Goal: Task Accomplishment & Management: Complete application form

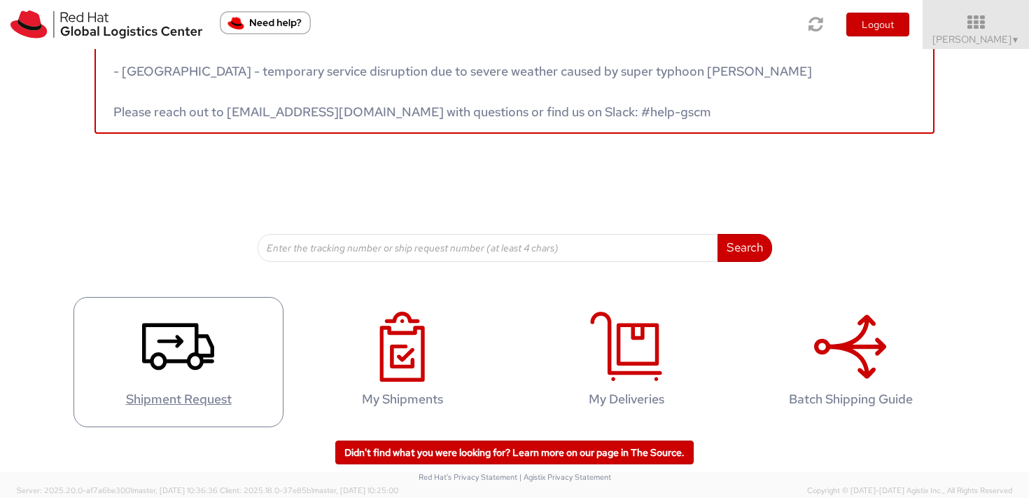
scroll to position [51, 0]
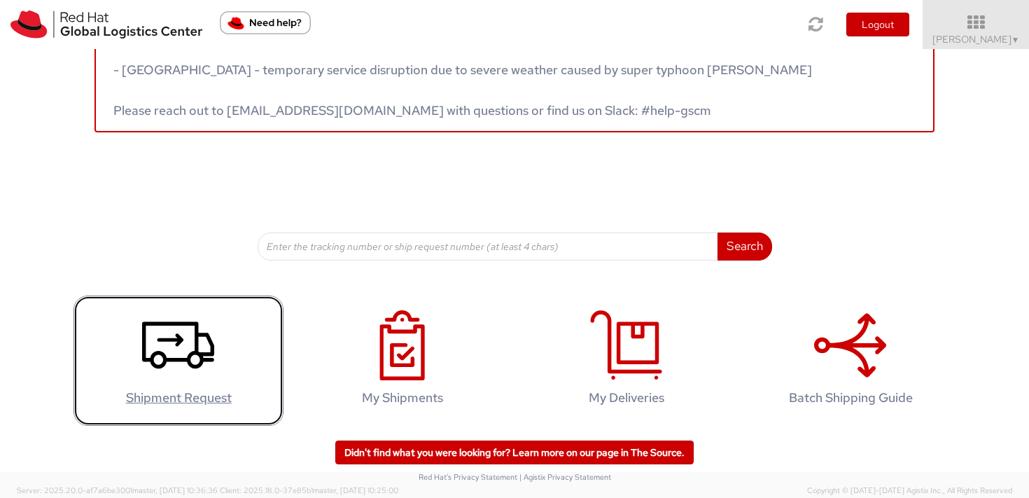
click at [194, 321] on icon at bounding box center [178, 345] width 72 height 70
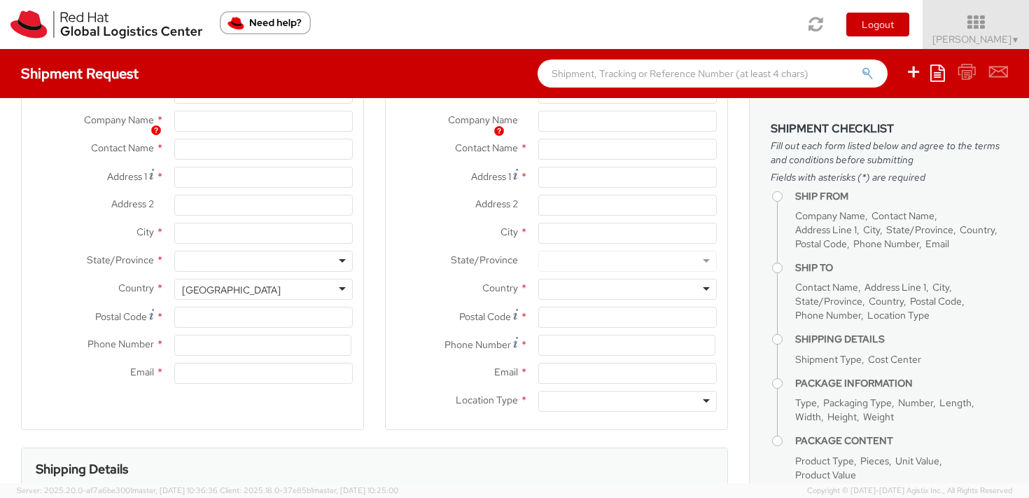
select select "809"
select select
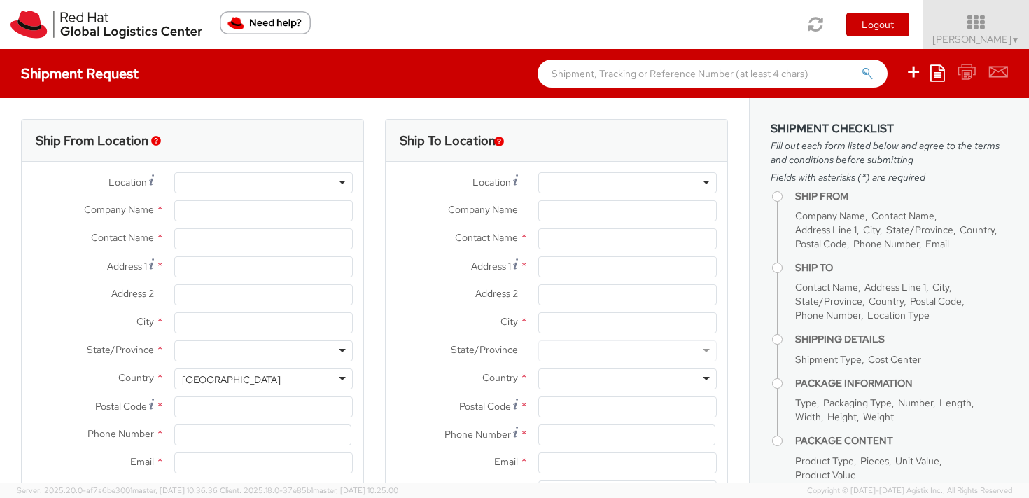
click at [591, 181] on div at bounding box center [627, 182] width 178 height 21
click at [587, 204] on input "Company Name *" at bounding box center [627, 210] width 178 height 21
type input "Red Hat Czech s.r.o."
type input "[PERSON_NAME]"
type input "Purkynova 647/111"
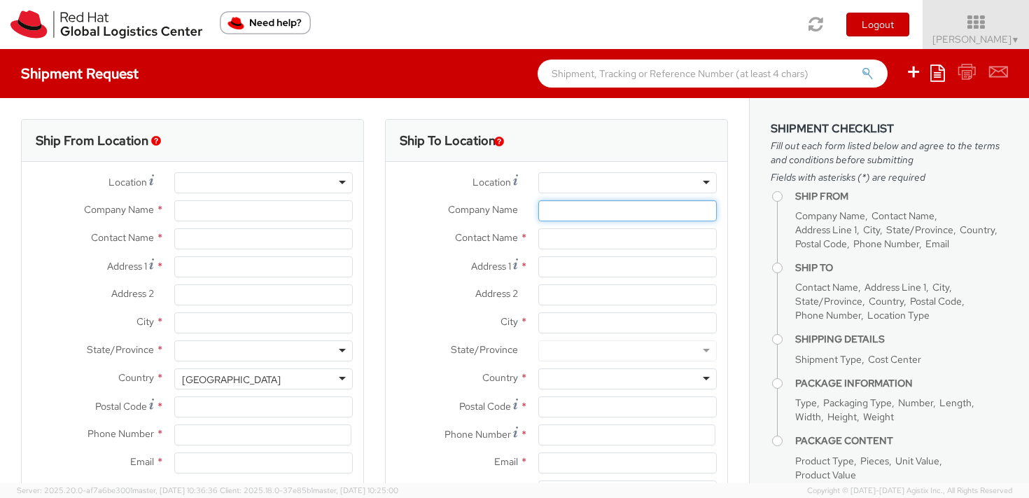
type input "[GEOGRAPHIC_DATA]"
type input "621 00"
type input "420 532 294 555"
type input "[EMAIL_ADDRESS][DOMAIN_NAME]"
select select "CM"
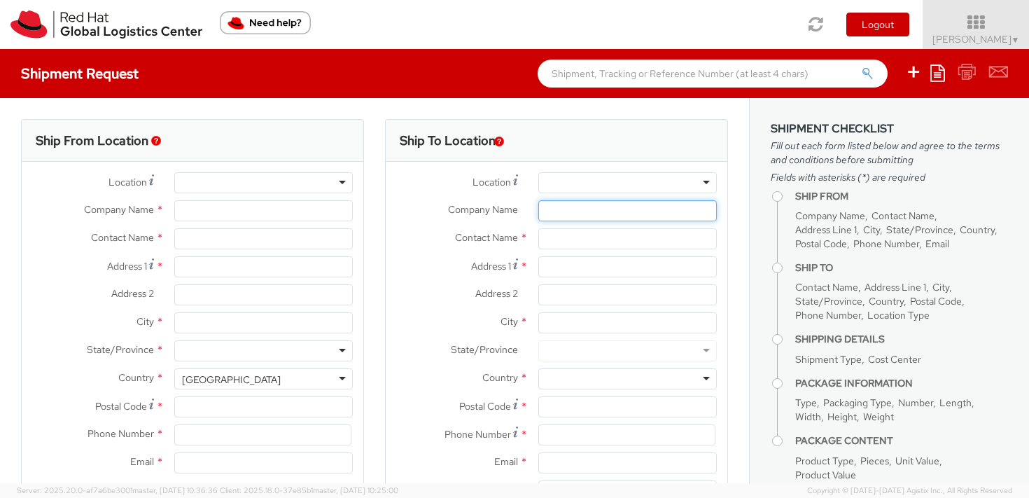
select select "KGS"
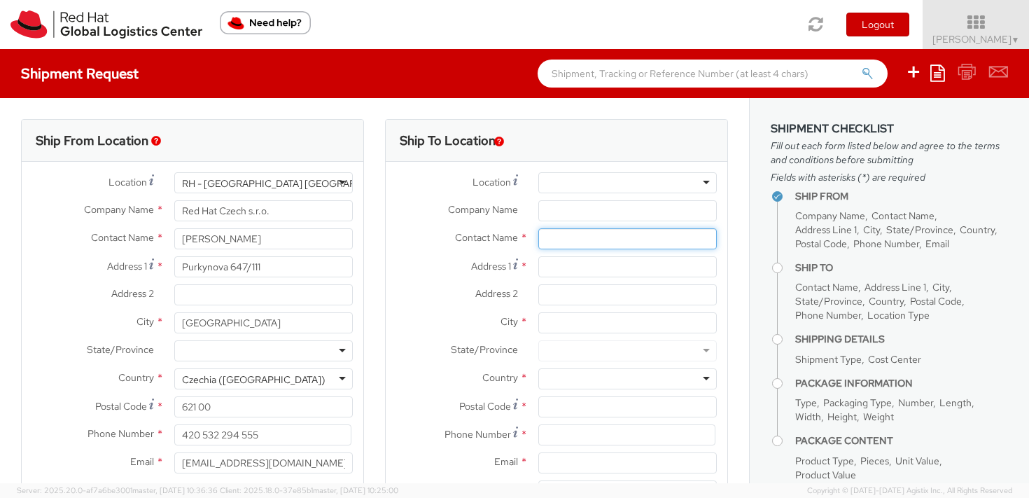
click at [572, 240] on input "text" at bounding box center [627, 238] width 178 height 21
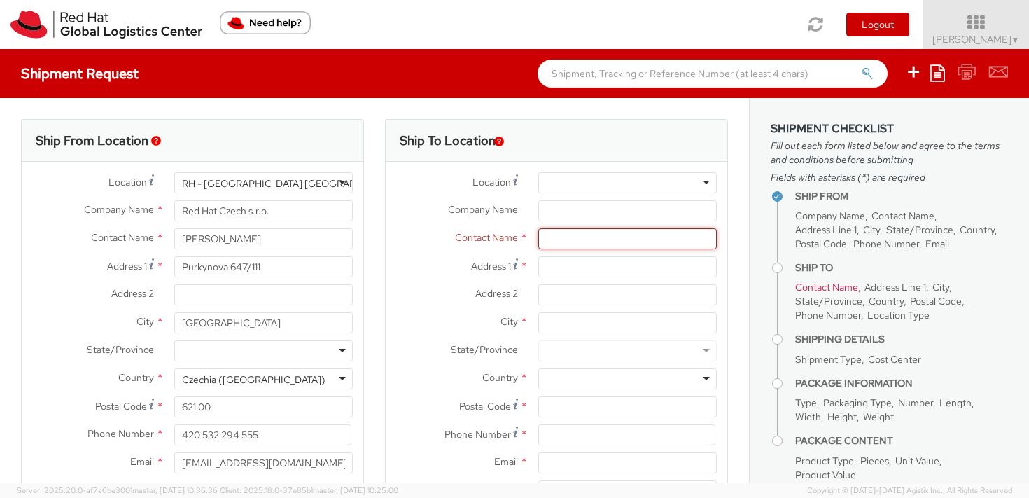
paste input "[PERSON_NAME] [PERSON_NAME] [PERSON_NAME]"
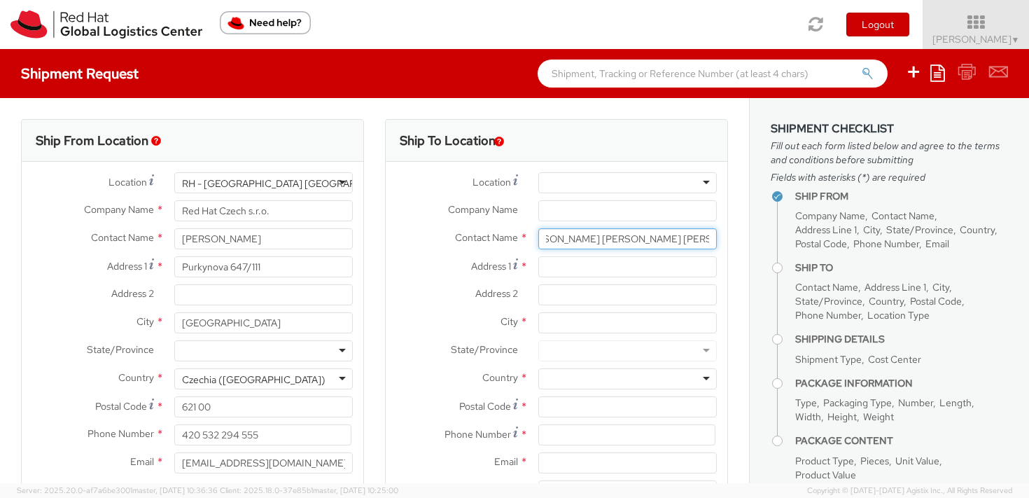
type input "[PERSON_NAME] [PERSON_NAME] [PERSON_NAME]"
click at [577, 265] on input "Address 1 *" at bounding box center [627, 266] width 178 height 21
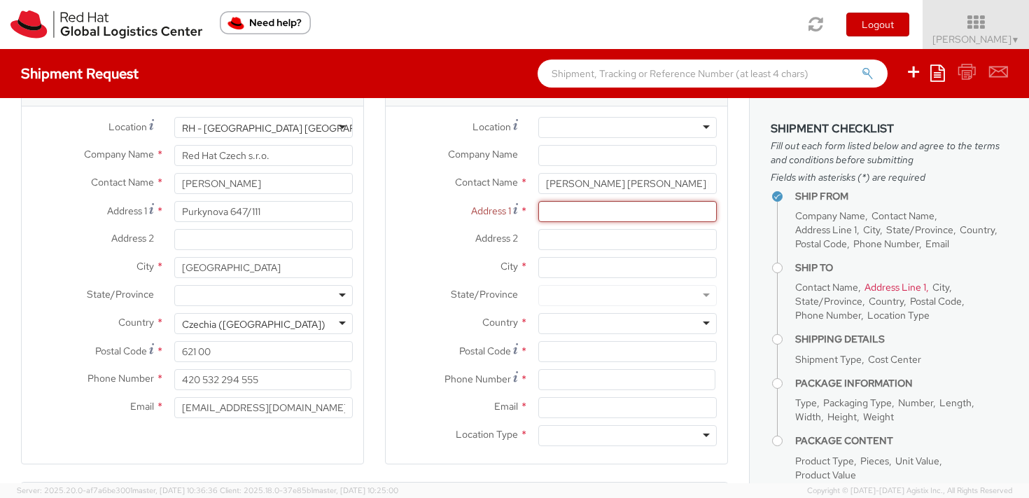
scroll to position [56, 0]
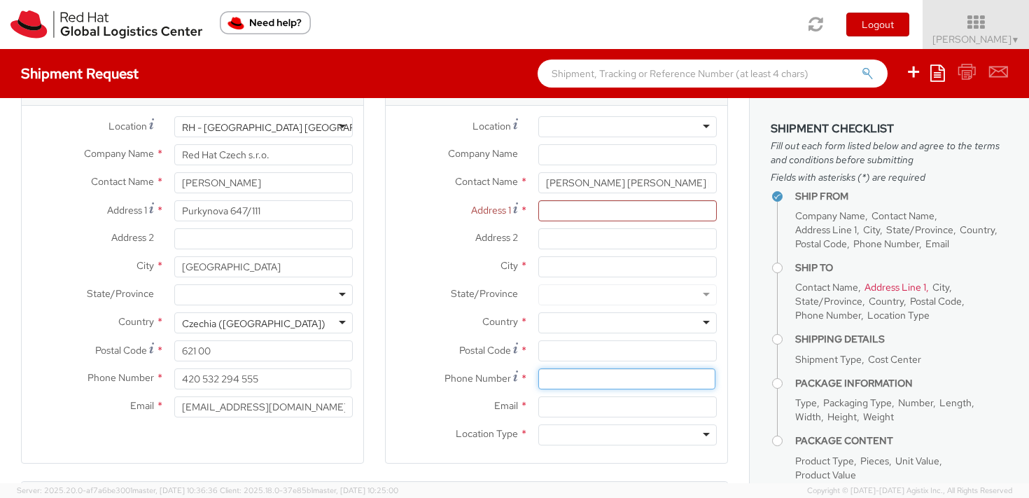
click at [546, 373] on input at bounding box center [626, 378] width 177 height 21
paste input "[PHONE_NUMBER]"
type input "[PHONE_NUMBER]"
click at [566, 409] on input "Email *" at bounding box center [627, 406] width 178 height 21
paste input "[EMAIL_ADDRESS][DOMAIN_NAME]"
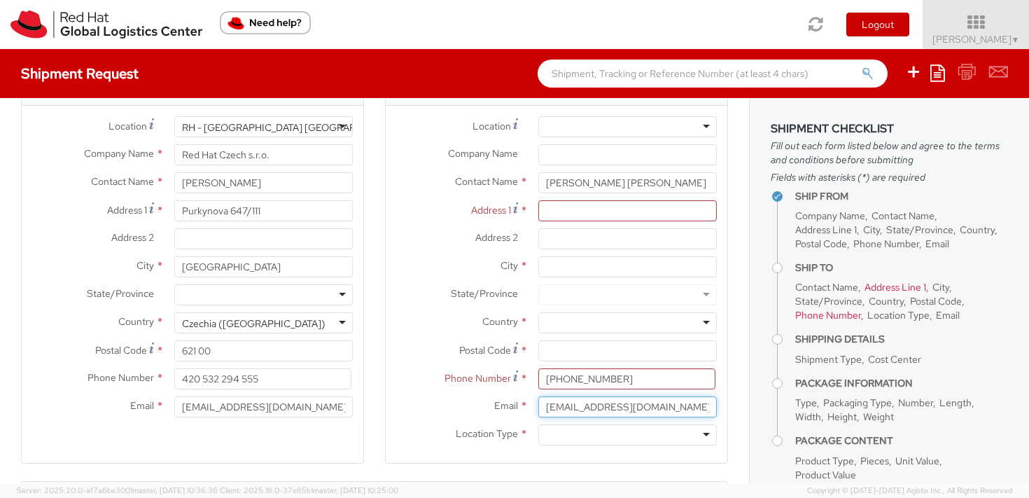
type input "[EMAIL_ADDRESS][DOMAIN_NAME]"
click at [558, 432] on div at bounding box center [627, 434] width 178 height 21
click at [568, 323] on div at bounding box center [627, 322] width 178 height 21
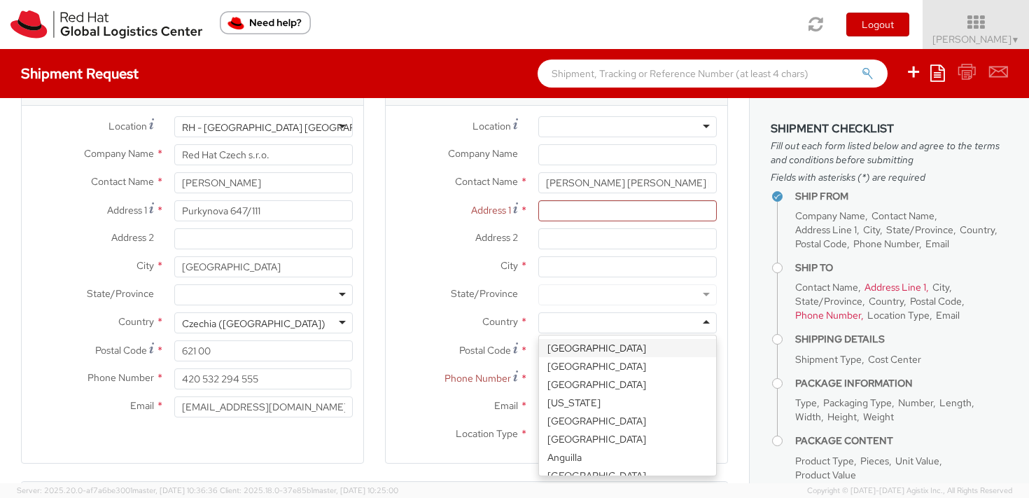
click at [568, 323] on div at bounding box center [627, 322] width 178 height 21
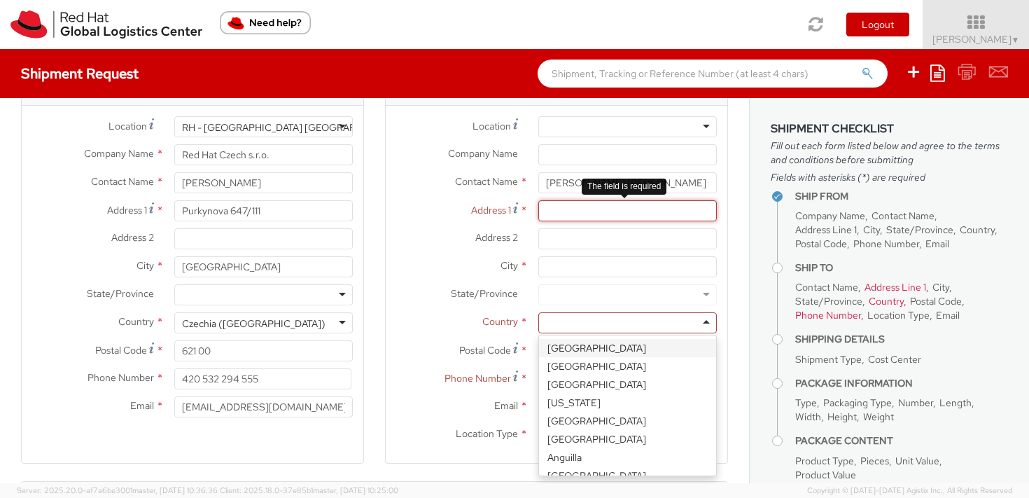
click at [566, 211] on input "Address 1 *" at bounding box center [627, 210] width 178 height 21
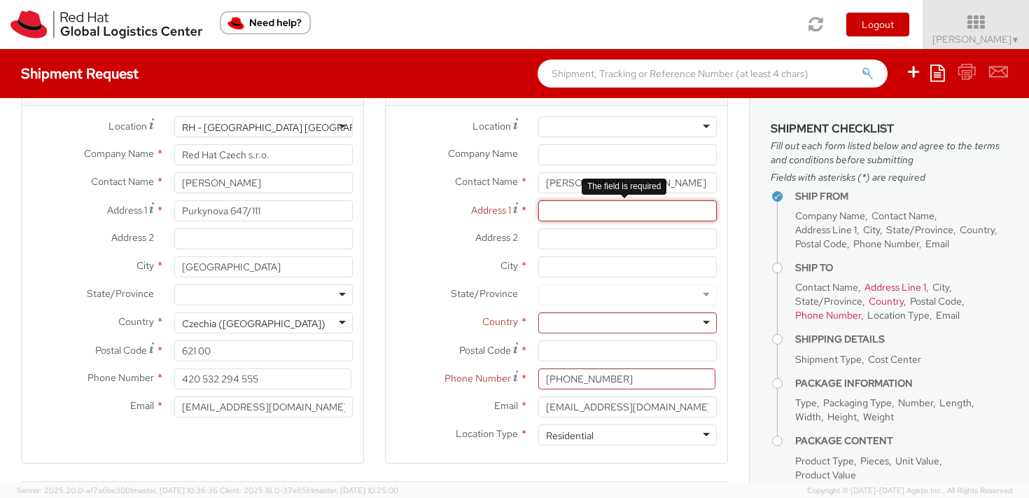
paste input "G12, Orchidea Residence"
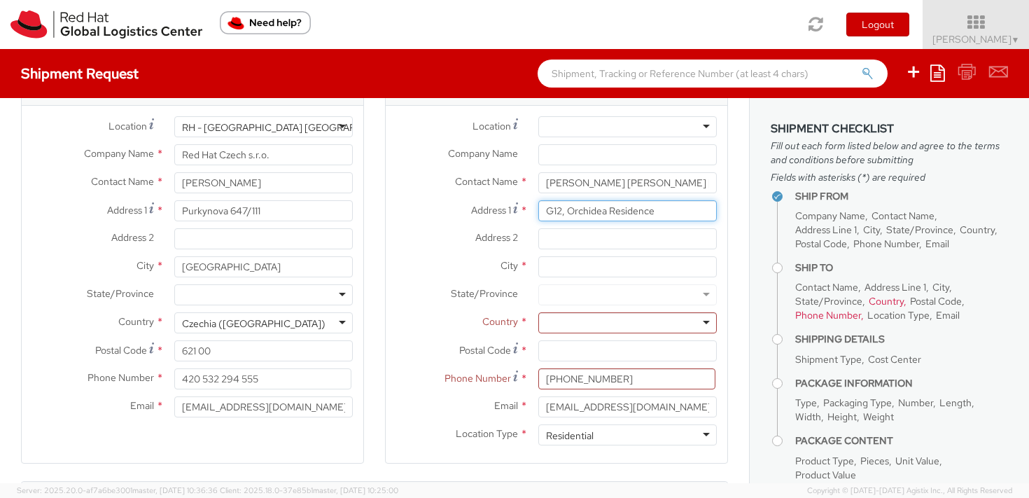
type input "G12, Orchidea Residence"
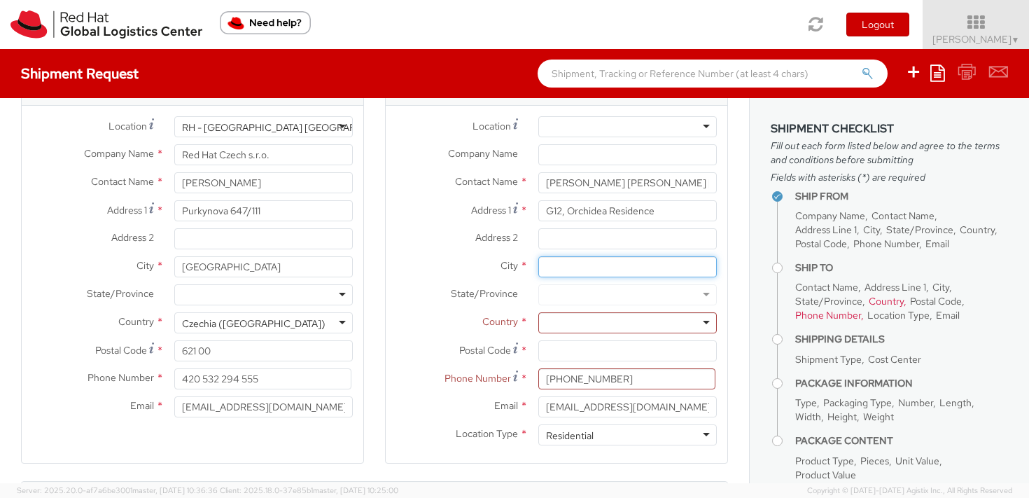
click at [538, 264] on input "City *" at bounding box center [627, 266] width 178 height 21
click at [542, 242] on input "Address 2 *" at bounding box center [627, 238] width 178 height 21
paste input "[GEOGRAPHIC_DATA], [GEOGRAPHIC_DATA]"
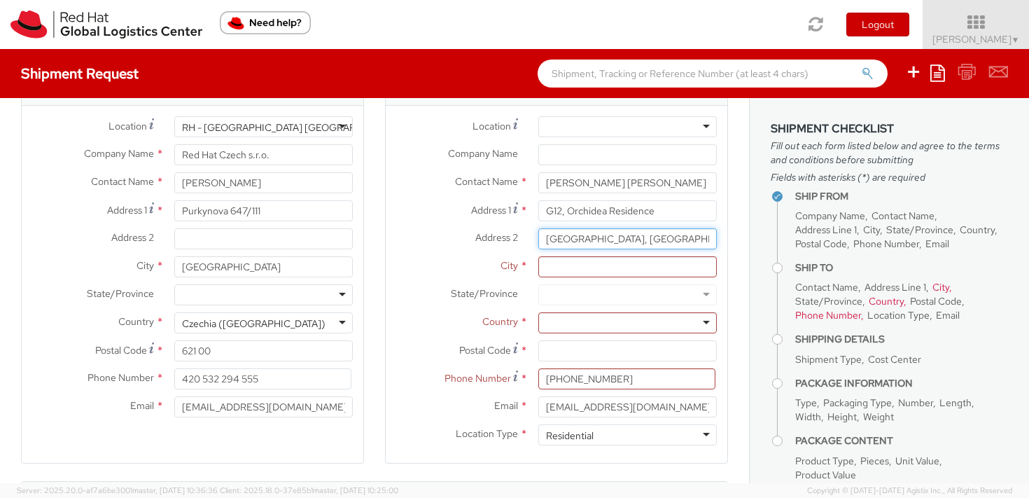
click at [638, 241] on input "[GEOGRAPHIC_DATA], [GEOGRAPHIC_DATA]" at bounding box center [627, 238] width 178 height 21
click at [654, 239] on input "[GEOGRAPHIC_DATA], [GEOGRAPHIC_DATA]" at bounding box center [627, 238] width 178 height 21
type input "[GEOGRAPHIC_DATA]"
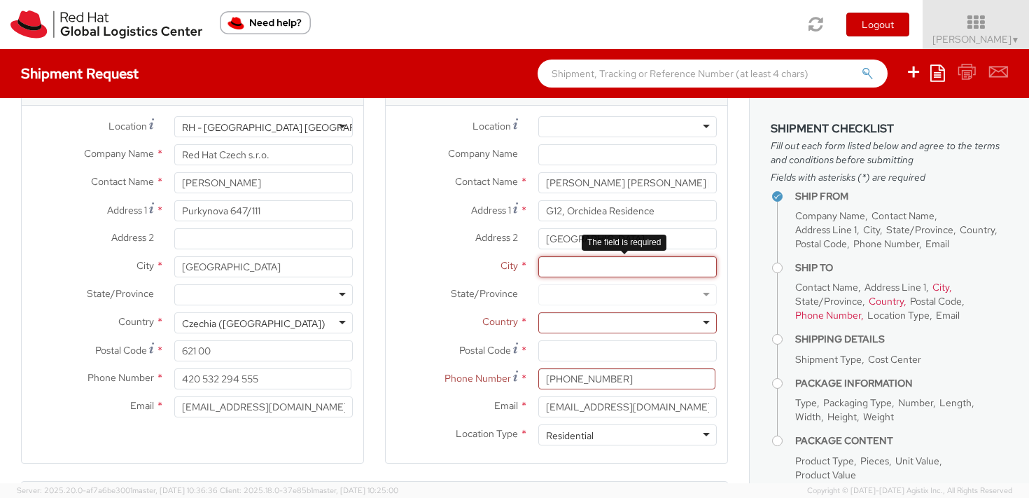
click at [626, 262] on input "City *" at bounding box center [627, 266] width 178 height 21
paste input "[GEOGRAPHIC_DATA]"
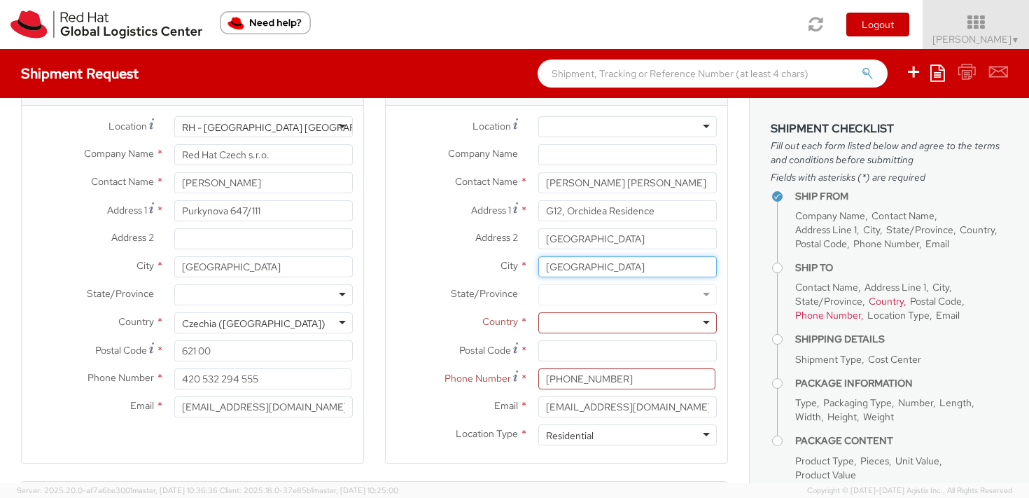
type input "[GEOGRAPHIC_DATA]"
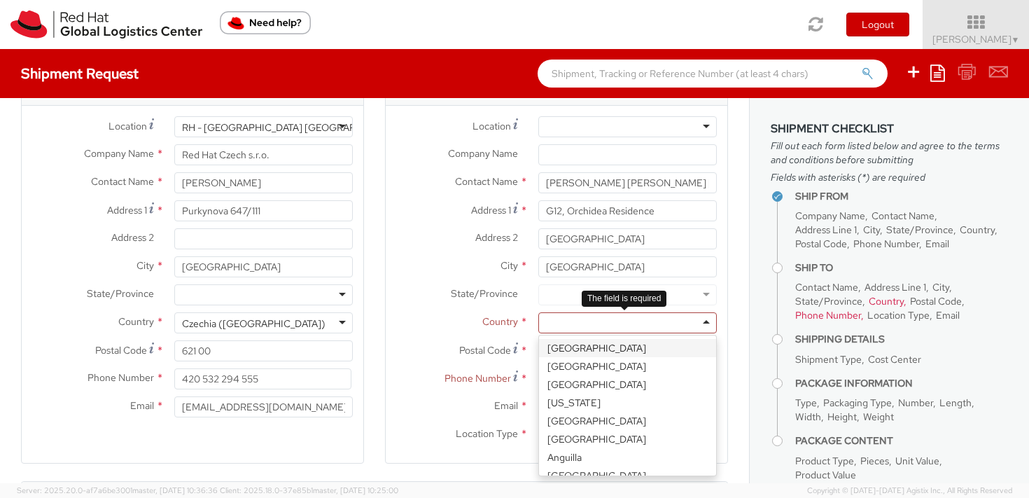
click at [549, 323] on div at bounding box center [627, 322] width 178 height 21
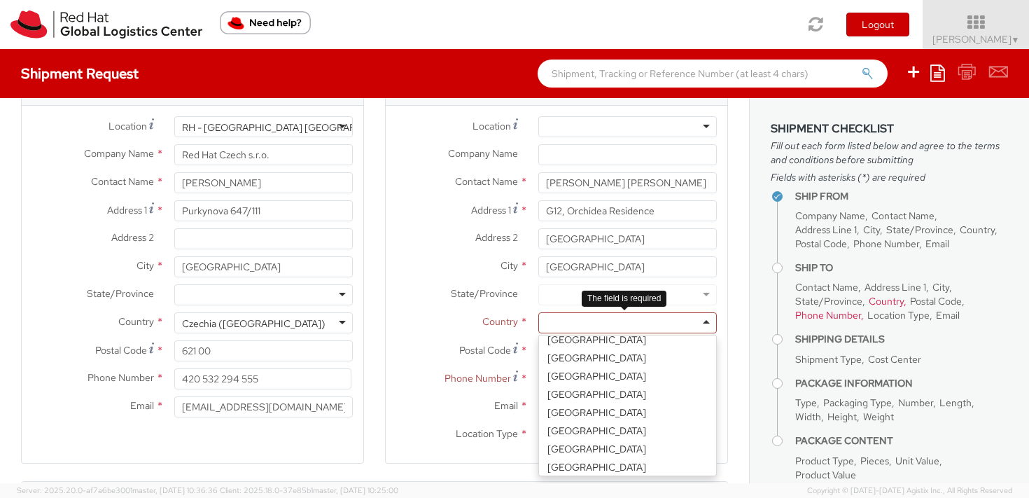
scroll to position [3606, 0]
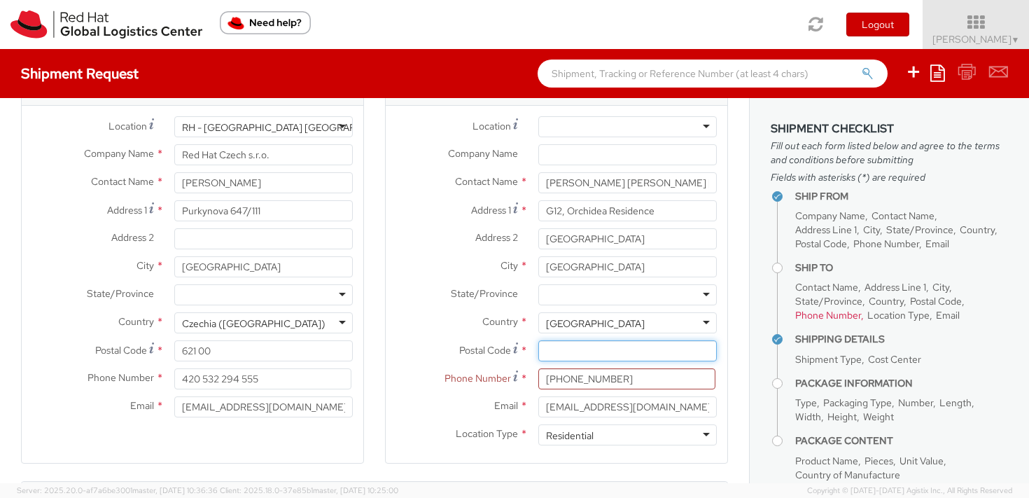
click at [588, 349] on input "Postal Code *" at bounding box center [627, 350] width 178 height 21
type input "n"
type input "/"
type input "n/a"
click at [727, 351] on div "Ship To Location Location * [GEOGRAPHIC_DATA] - [GEOGRAPHIC_DATA] - [GEOGRAPHIC…" at bounding box center [556, 272] width 364 height 418
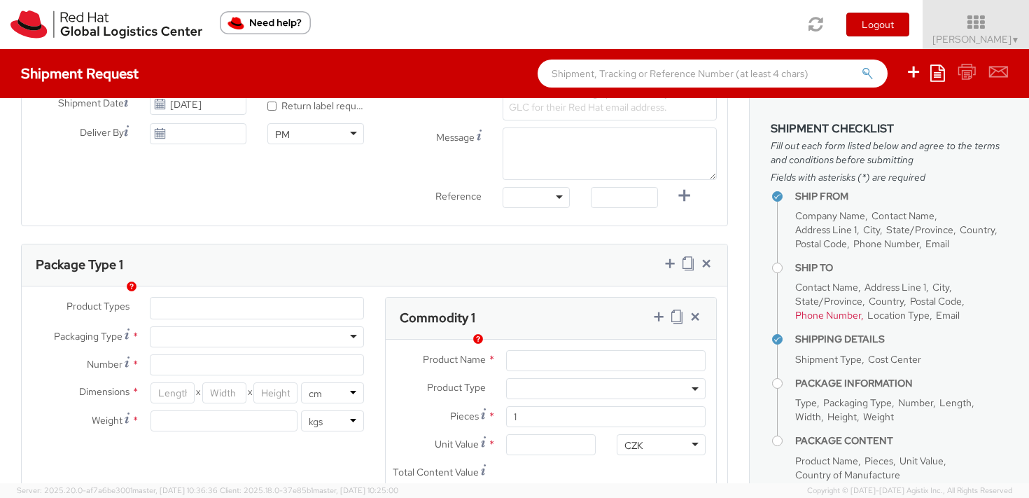
scroll to position [593, 0]
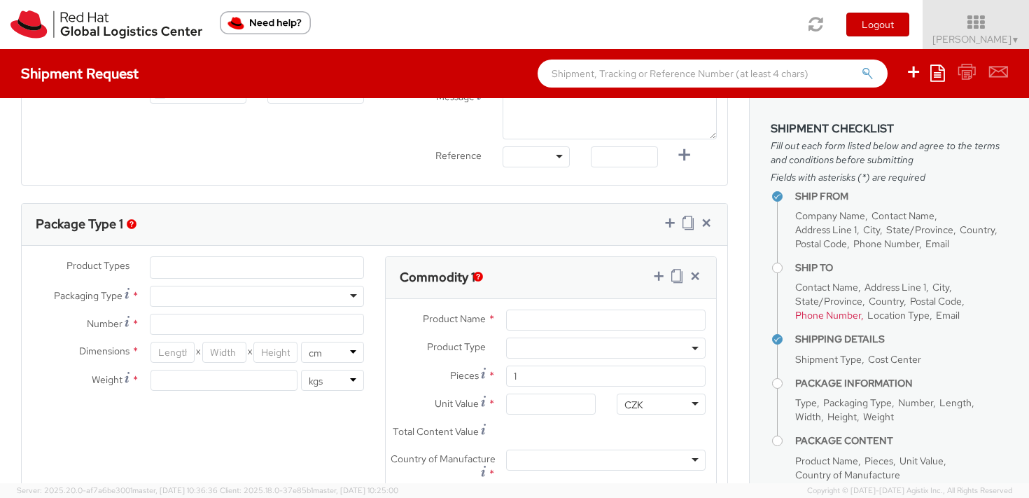
click at [205, 267] on ul at bounding box center [256, 267] width 213 height 21
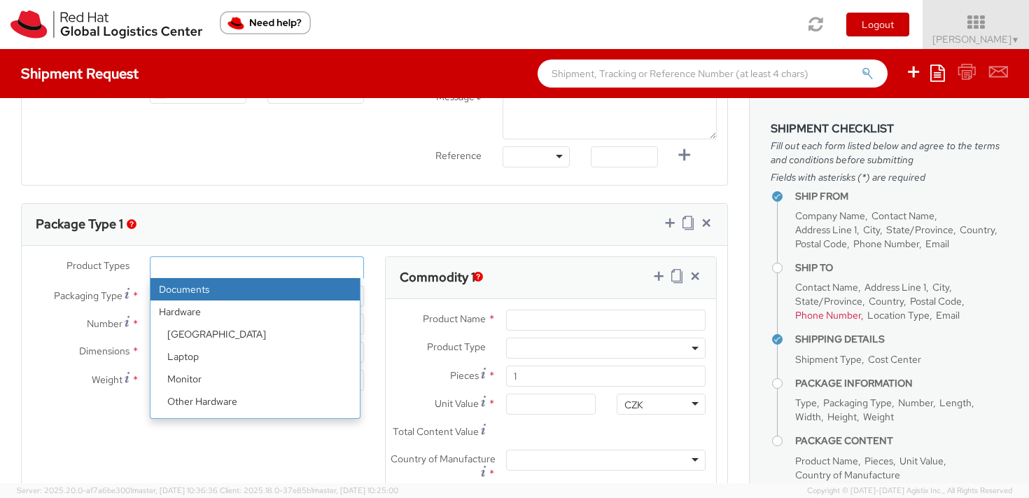
select select "DOCUMENT"
type input "Documents"
select select "DOCUMENT"
type input "1.00"
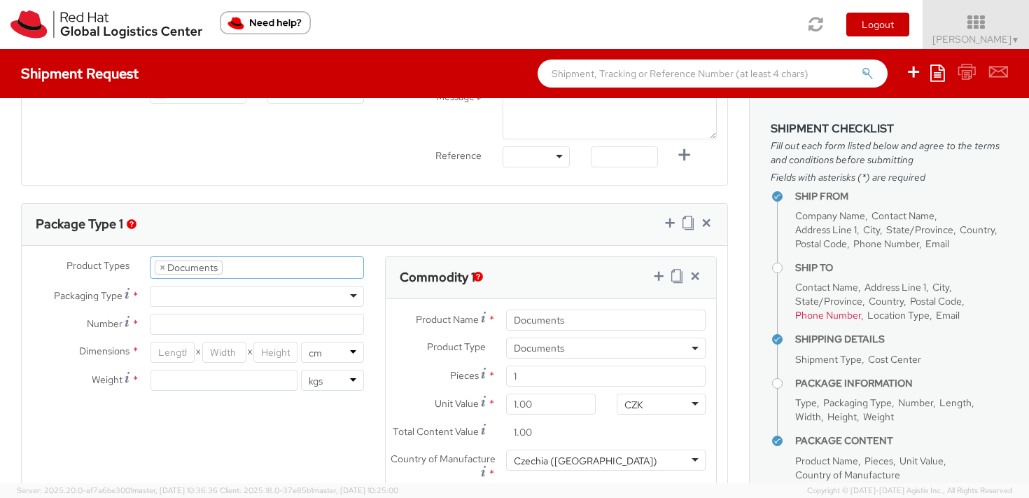
click at [202, 290] on div at bounding box center [257, 296] width 214 height 21
type input "1"
type input "24.13"
type input "31.75"
type input "0.64"
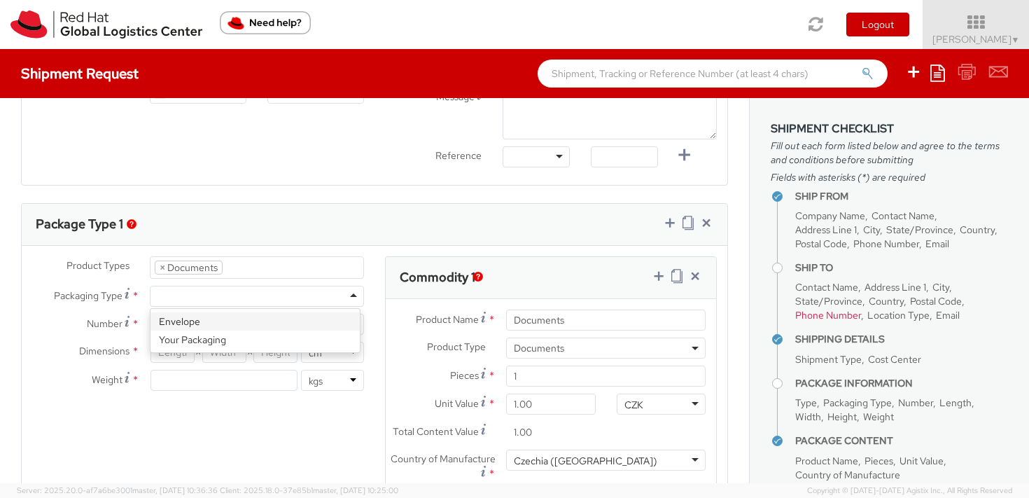
type input "0.5"
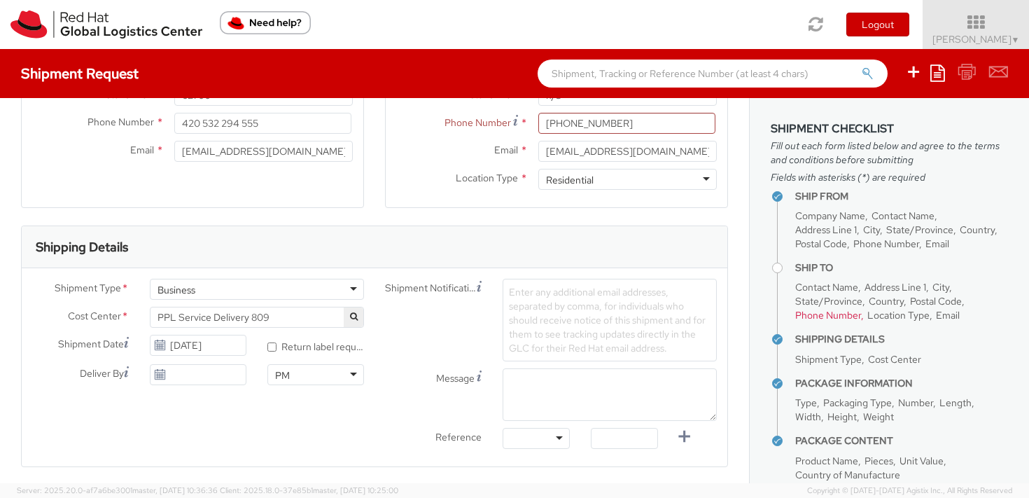
scroll to position [185, 0]
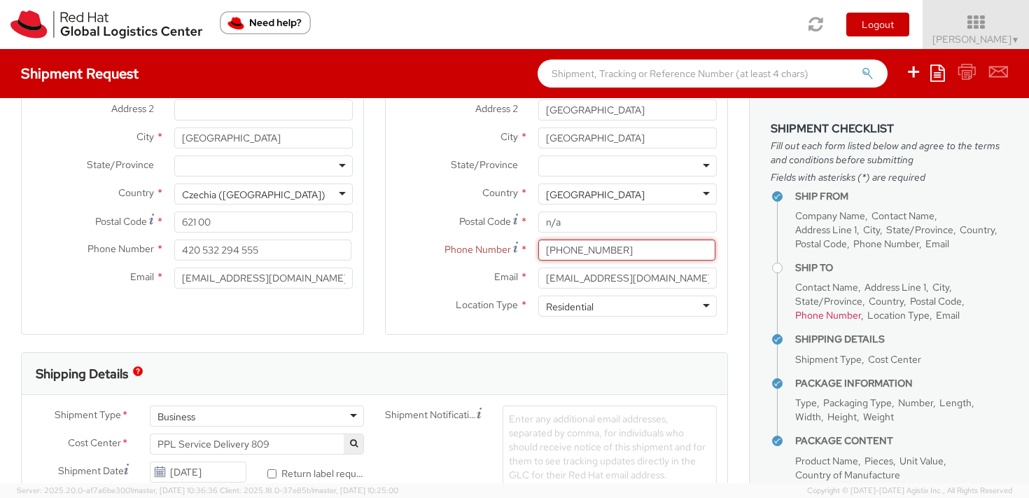
click at [586, 251] on input "[PHONE_NUMBER]" at bounding box center [626, 249] width 177 height 21
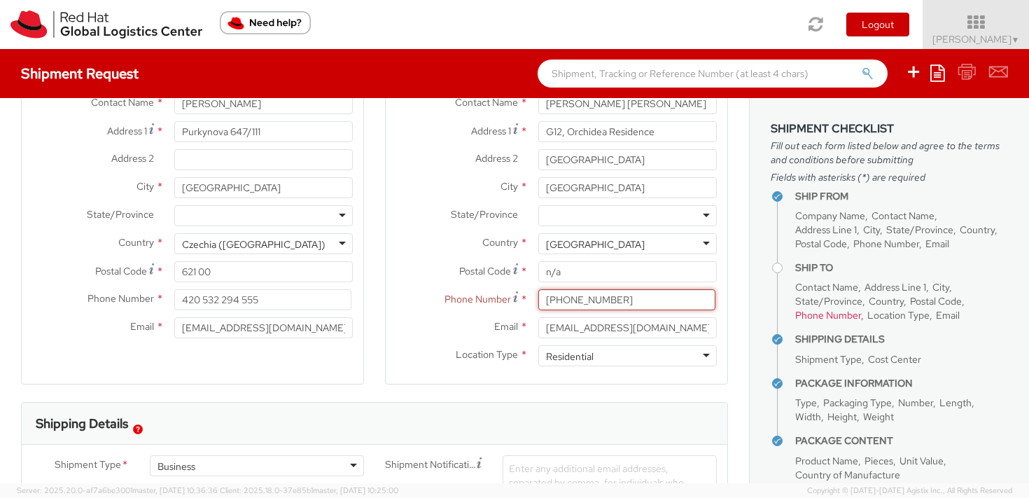
scroll to position [127, 0]
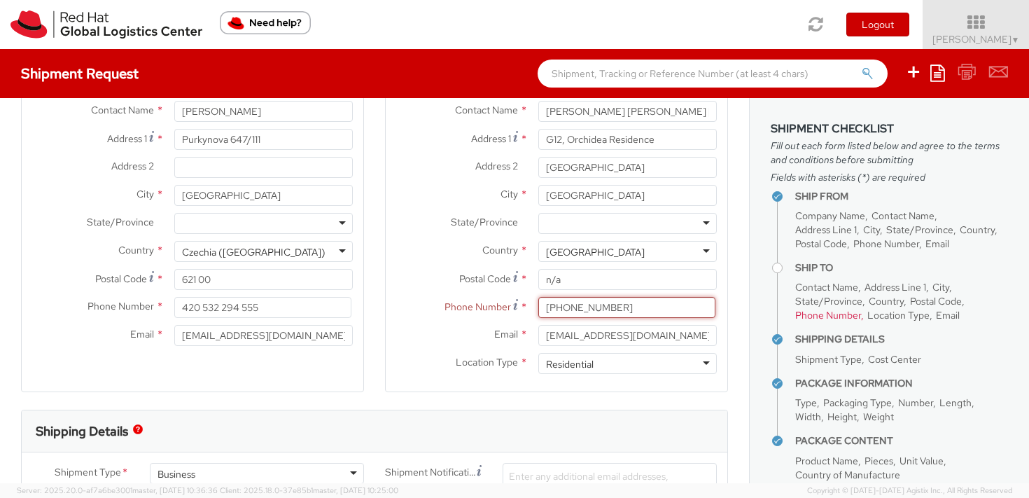
click at [568, 310] on input "[PHONE_NUMBER]" at bounding box center [626, 307] width 177 height 21
click at [682, 308] on input "[PHONE_NUMBER]" at bounding box center [626, 307] width 177 height 21
click at [946, 332] on ul "Ship From Company Name Contact Name Address Line 1 City State/Province Country …" at bounding box center [888, 335] width 237 height 302
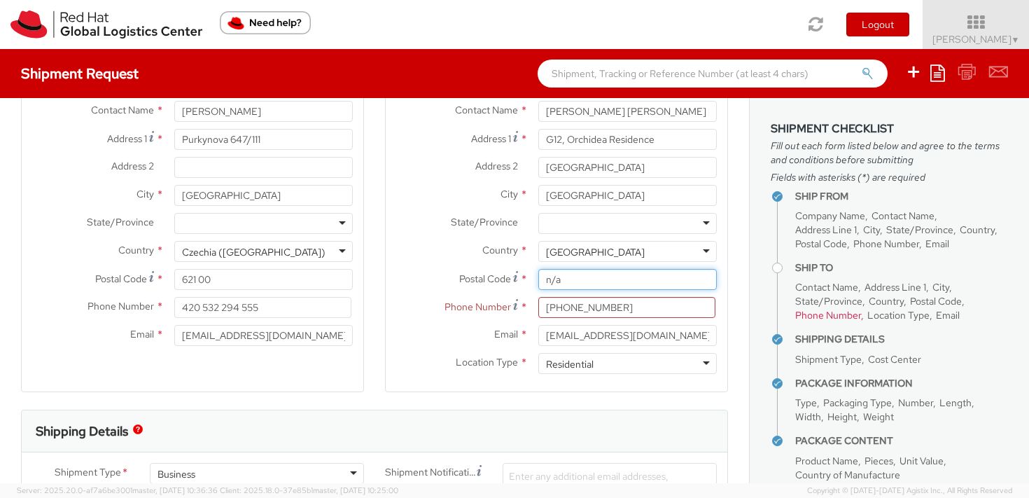
click at [563, 274] on input "n/a" at bounding box center [627, 279] width 178 height 21
click at [542, 307] on input "[PHONE_NUMBER]" at bounding box center [626, 307] width 177 height 21
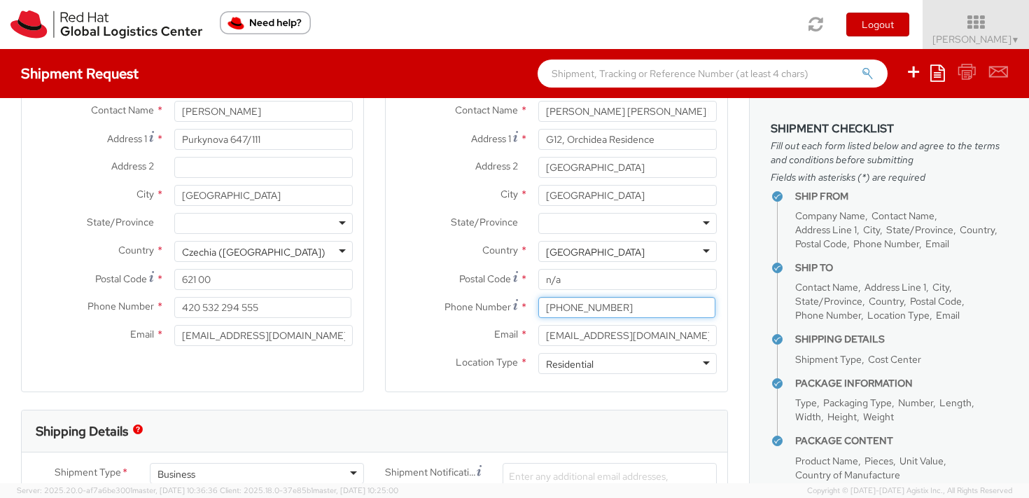
type input "[PHONE_NUMBER]"
click at [621, 328] on input "[EMAIL_ADDRESS][DOMAIN_NAME]" at bounding box center [627, 335] width 178 height 21
click at [703, 397] on div "Ship To Location Location * [GEOGRAPHIC_DATA] - [GEOGRAPHIC_DATA] - [GEOGRAPHIC…" at bounding box center [556, 201] width 343 height 418
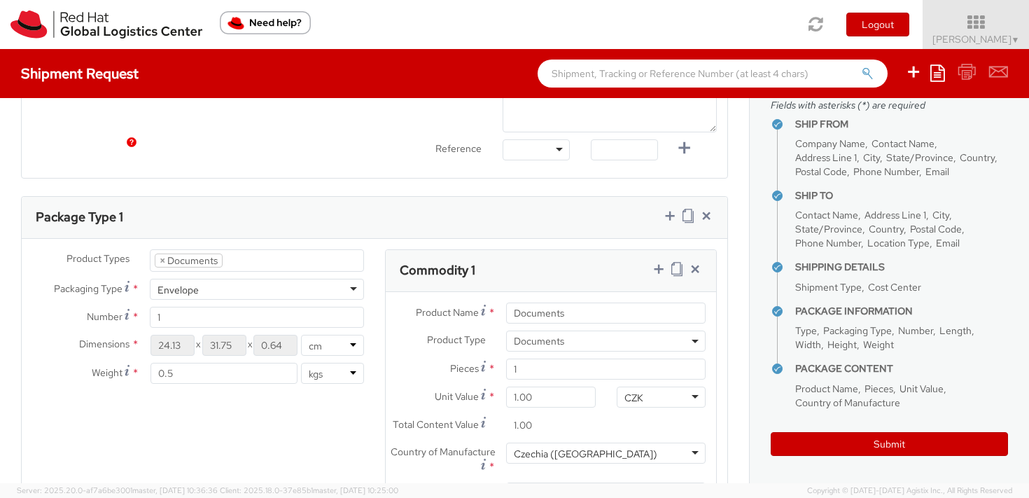
scroll to position [686, 0]
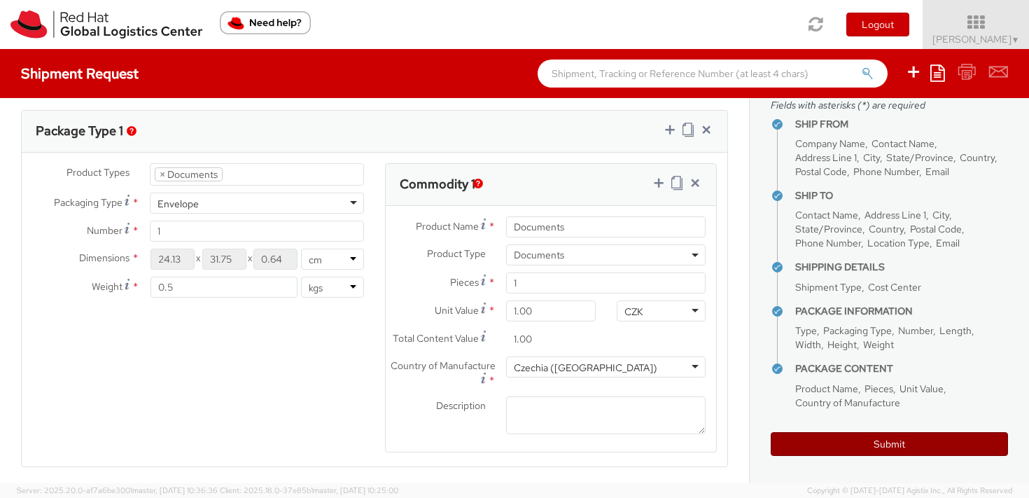
click at [860, 442] on button "Submit" at bounding box center [888, 444] width 237 height 24
type input "[PERSON_NAME] [PERSON_NAME] [PERSON_NAME]"
